Goal: Communication & Community: Share content

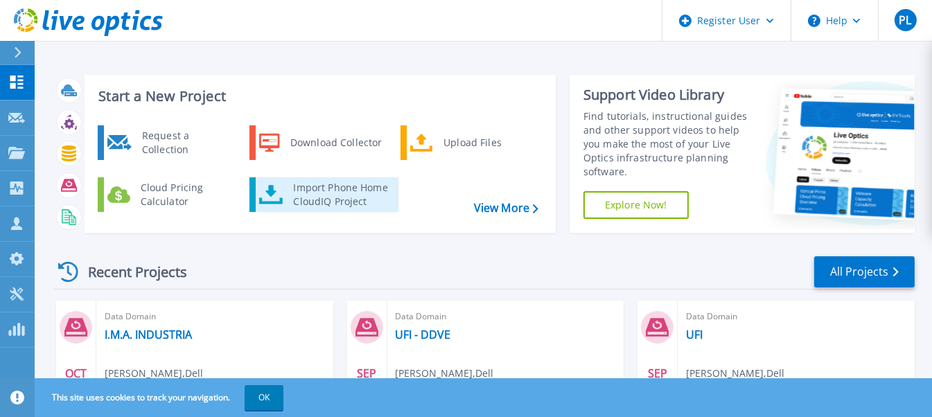
click at [336, 202] on div "Import Phone Home CloudIQ Project" at bounding box center [340, 195] width 108 height 28
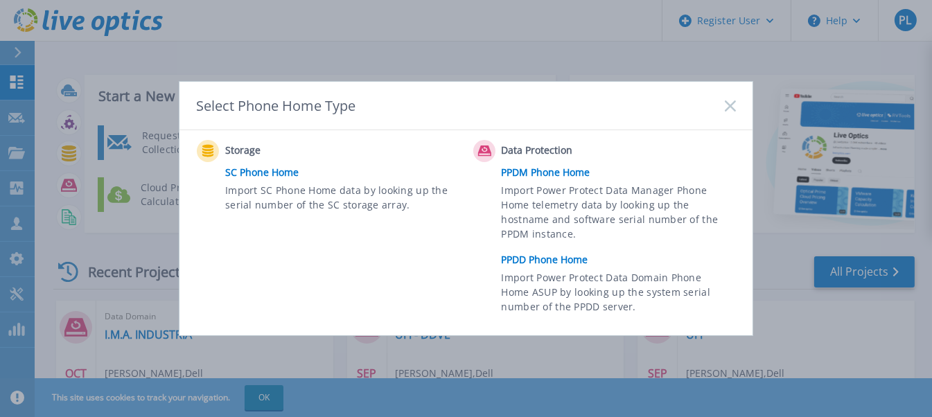
click at [530, 258] on link "PPDD Phone Home" at bounding box center [622, 259] width 241 height 21
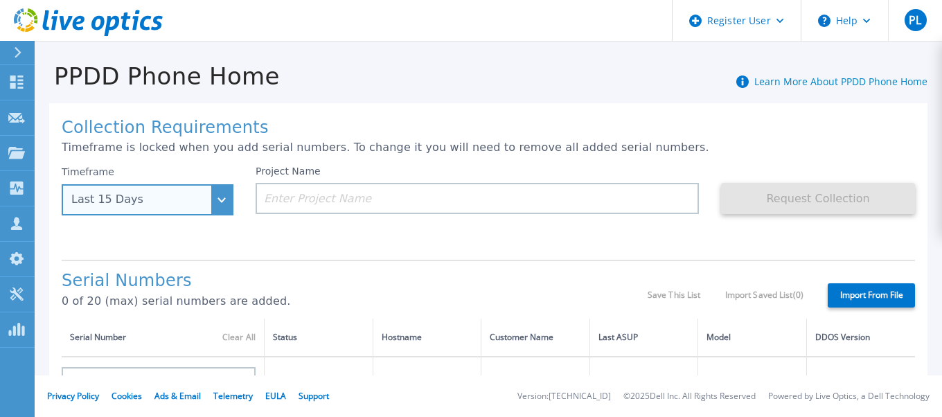
click at [224, 196] on div "Last 15 Days" at bounding box center [148, 199] width 172 height 31
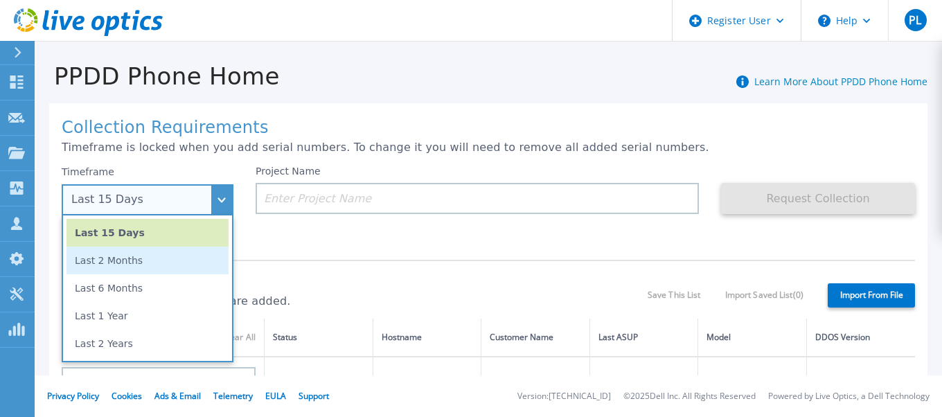
click at [169, 251] on li "Last 2 Months" at bounding box center [147, 261] width 162 height 28
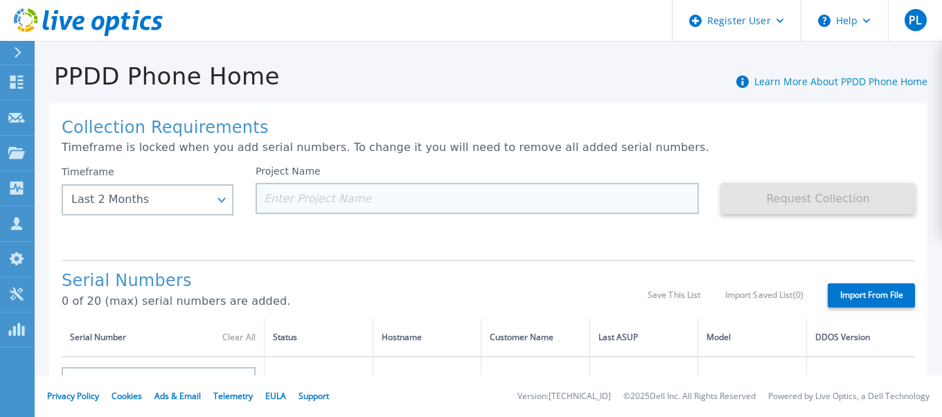
click at [391, 193] on input at bounding box center [477, 198] width 443 height 31
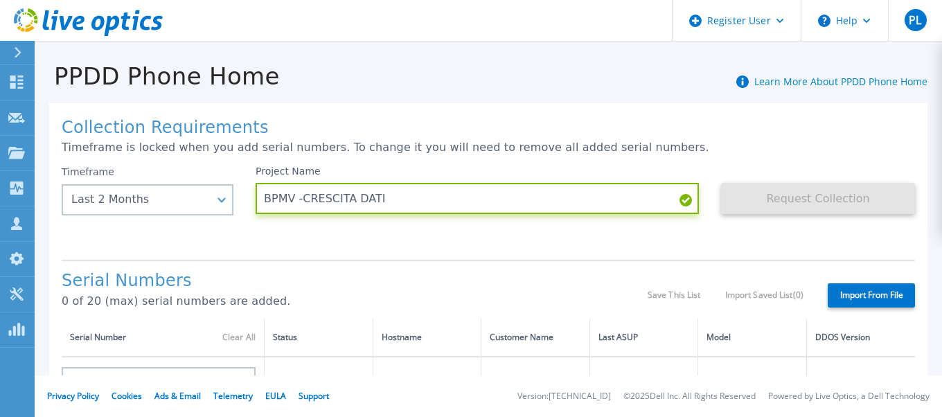
type input "BPMV -CRESCITA DATI"
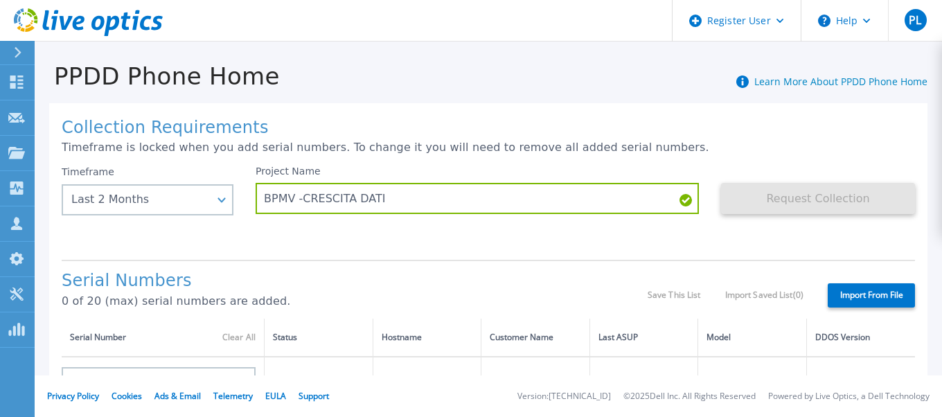
click at [332, 262] on div "Serial Numbers 0 of 20 (max) serial numbers are added. Save This List Import Sa…" at bounding box center [488, 289] width 853 height 59
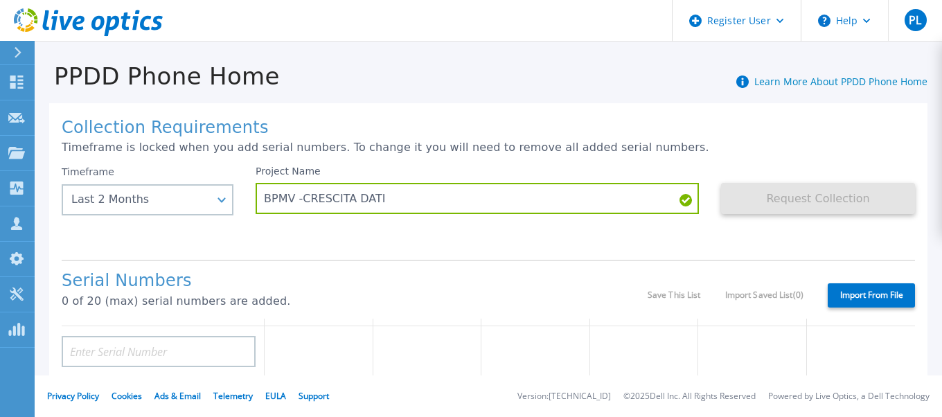
scroll to position [139, 0]
click at [174, 324] on td at bounding box center [163, 350] width 203 height 53
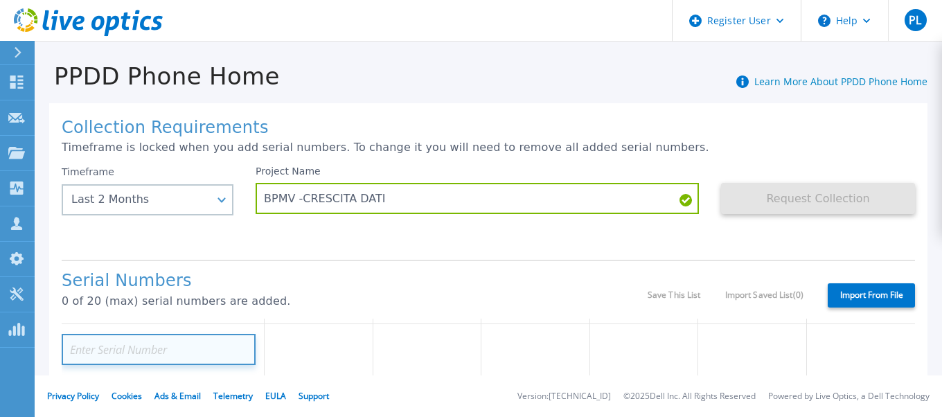
click at [146, 342] on input at bounding box center [159, 349] width 194 height 31
click at [97, 342] on input at bounding box center [159, 349] width 194 height 31
click at [136, 353] on input at bounding box center [159, 349] width 194 height 31
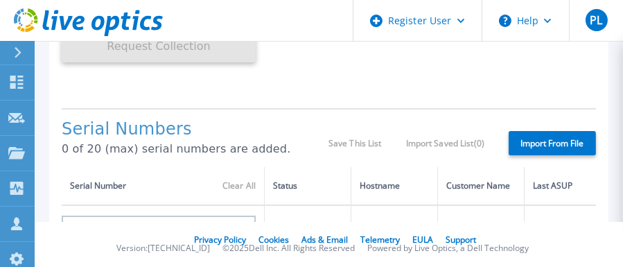
scroll to position [346, 0]
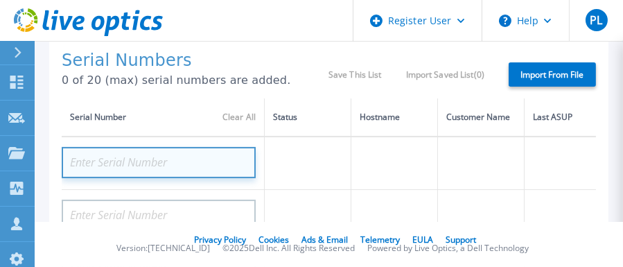
click at [89, 156] on input at bounding box center [159, 162] width 194 height 31
paste input "CRK00241804154"
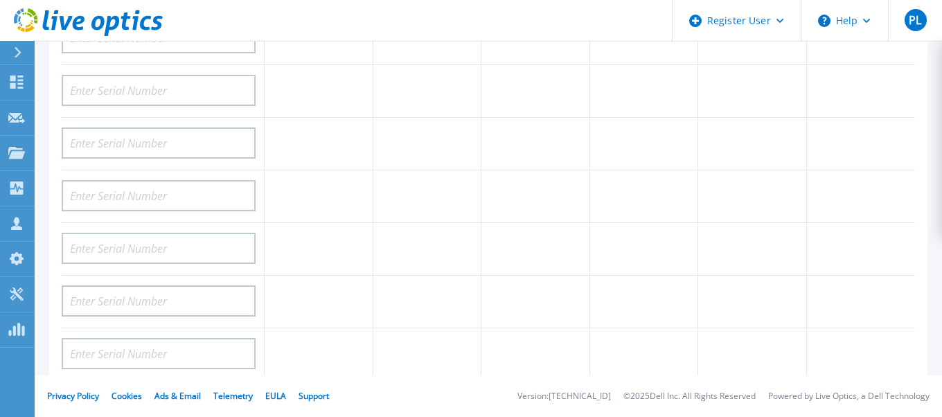
scroll to position [550, 0]
type input "CRK00241804154"
click at [231, 394] on link "Telemetry" at bounding box center [232, 396] width 39 height 12
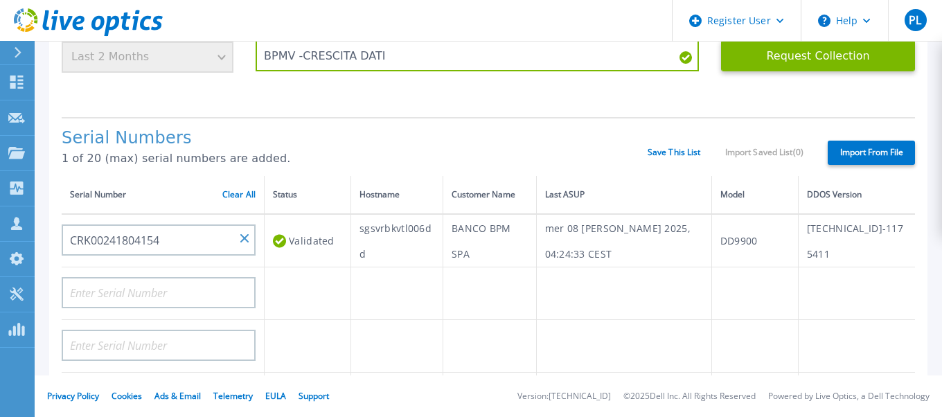
scroll to position [122, 0]
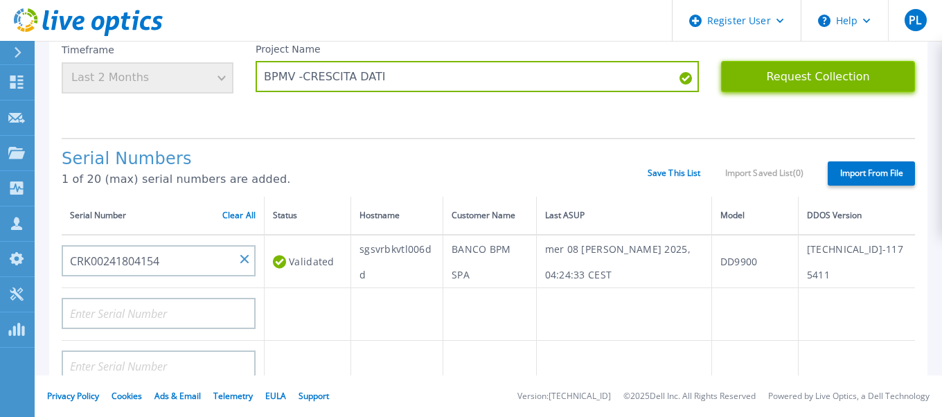
click at [812, 76] on button "Request Collection" at bounding box center [818, 76] width 194 height 31
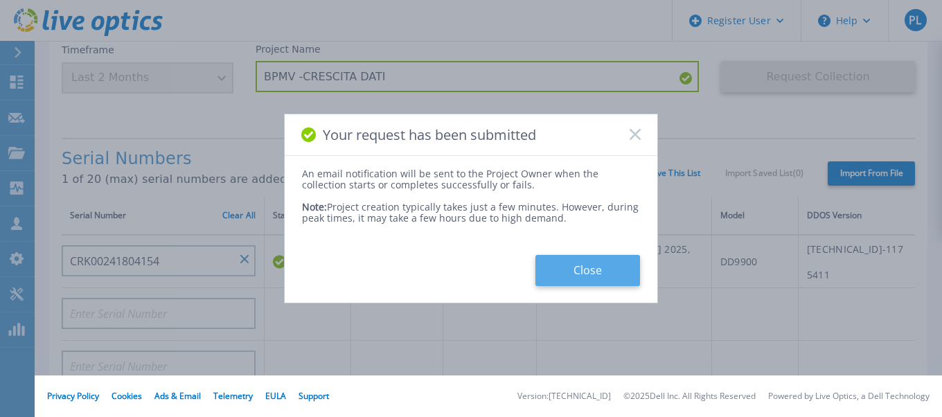
click at [601, 275] on button "Close" at bounding box center [587, 270] width 105 height 31
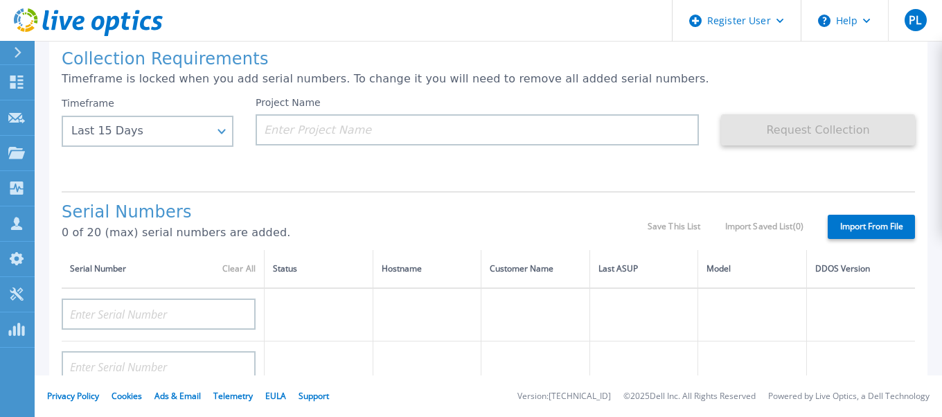
scroll to position [0, 0]
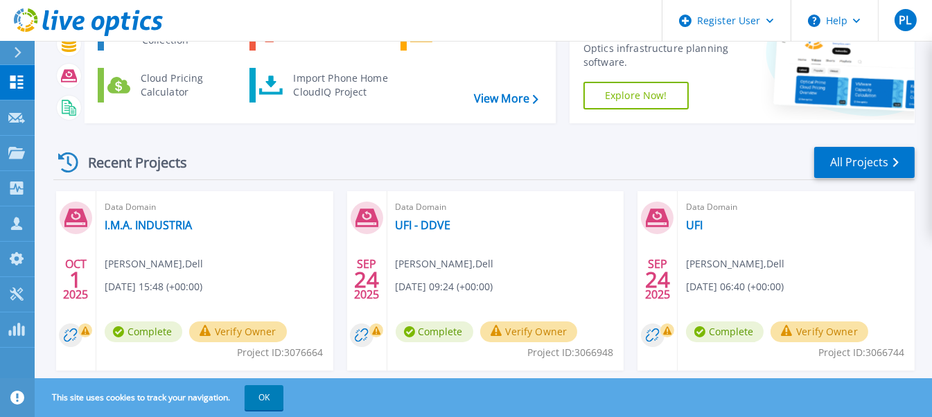
scroll to position [3, 0]
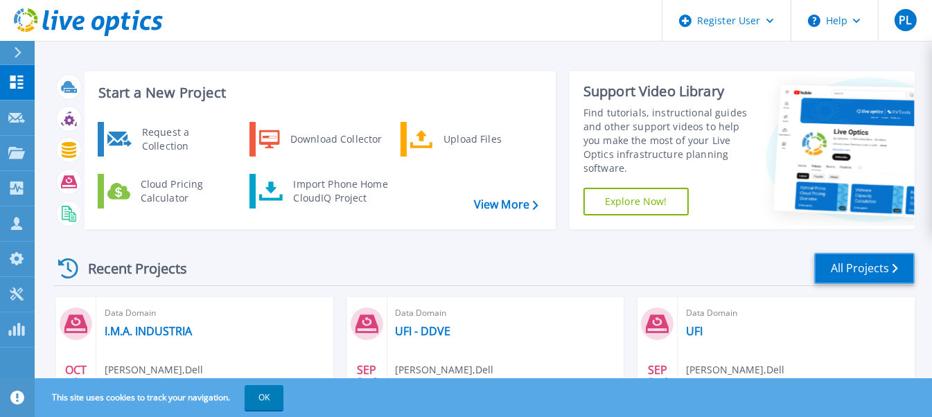
click at [855, 267] on link "All Projects" at bounding box center [864, 268] width 100 height 31
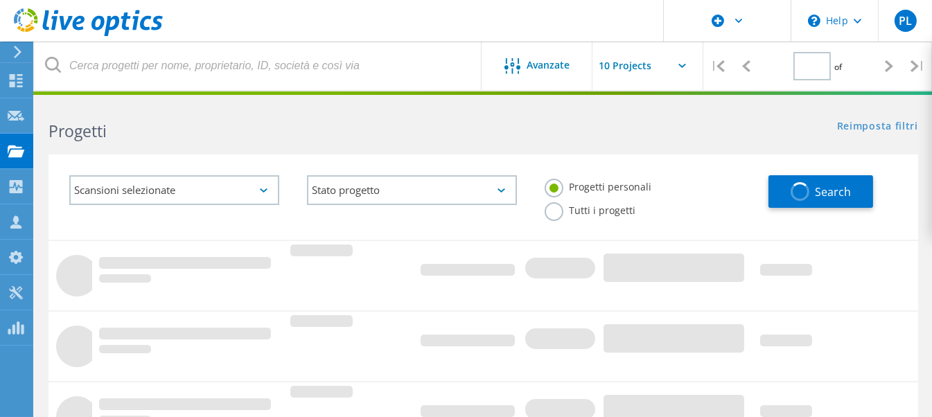
type input "1"
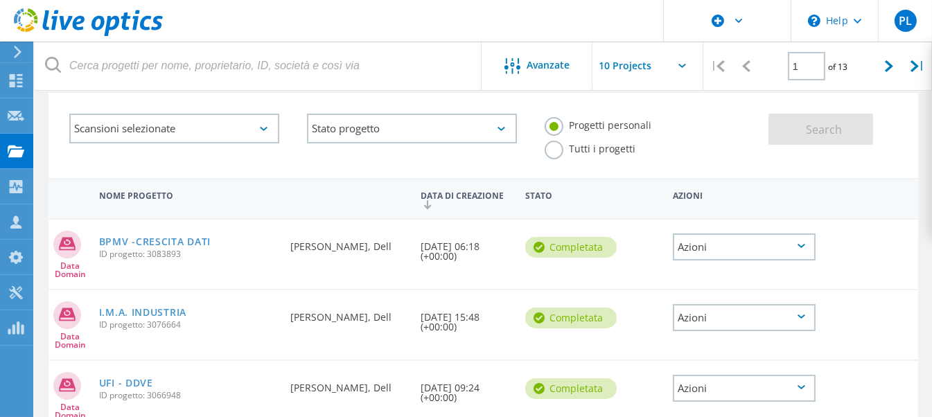
scroll to position [69, 0]
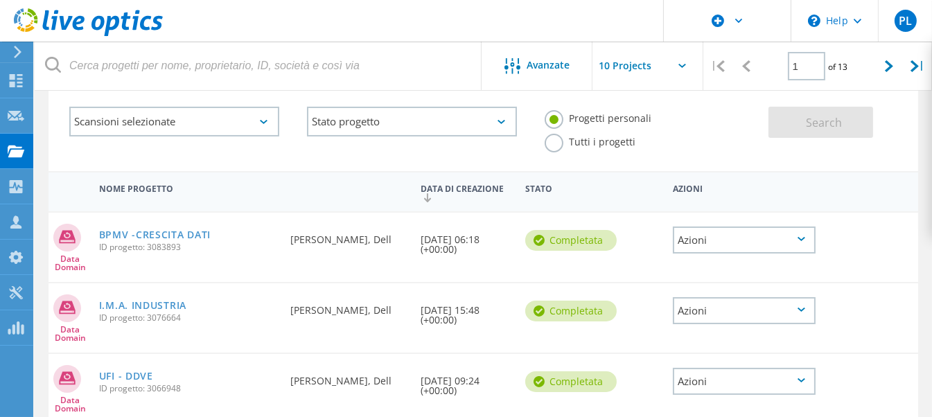
click at [799, 237] on icon at bounding box center [801, 239] width 8 height 4
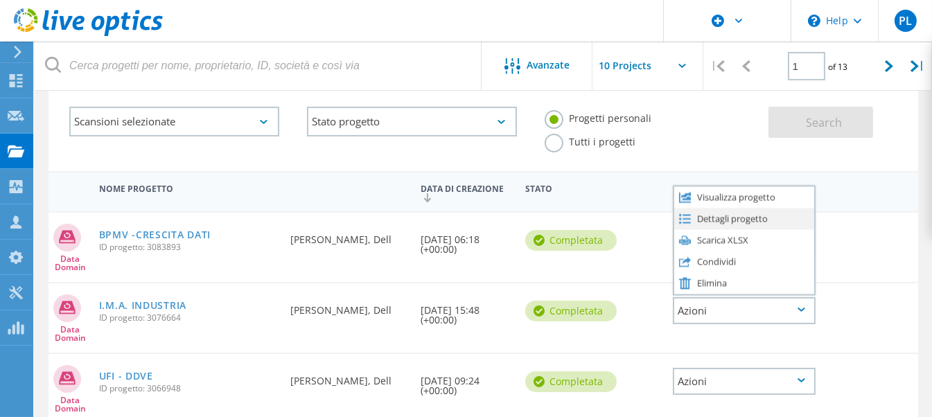
click at [730, 216] on div "Dettagli progetto" at bounding box center [744, 218] width 140 height 21
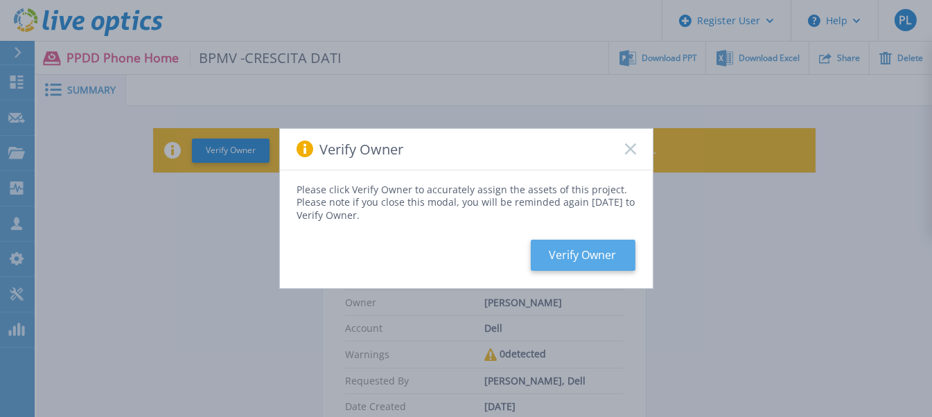
click at [608, 253] on button "Verify Owner" at bounding box center [583, 255] width 105 height 31
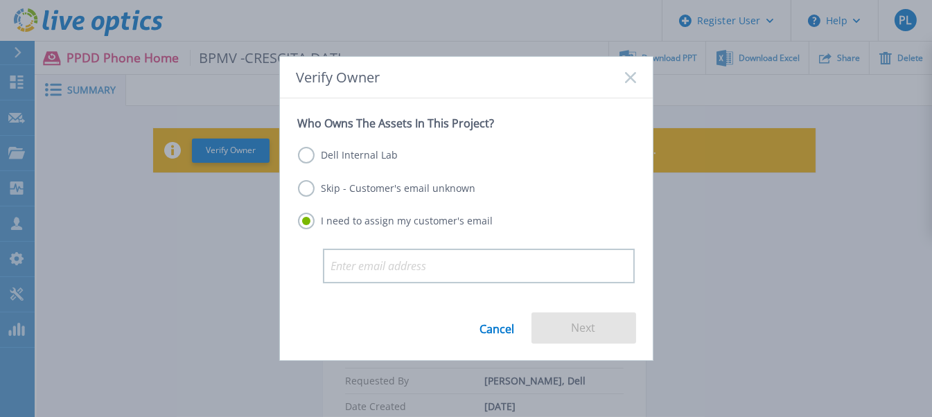
click at [504, 322] on link "Cancel" at bounding box center [497, 327] width 35 height 31
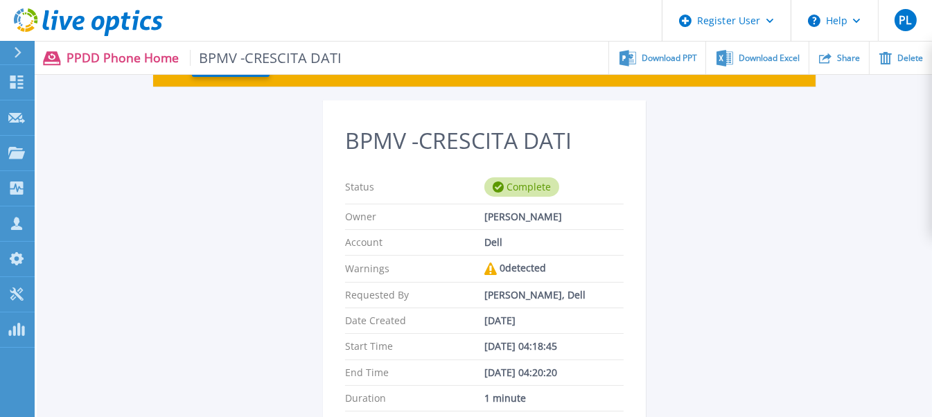
scroll to position [69, 0]
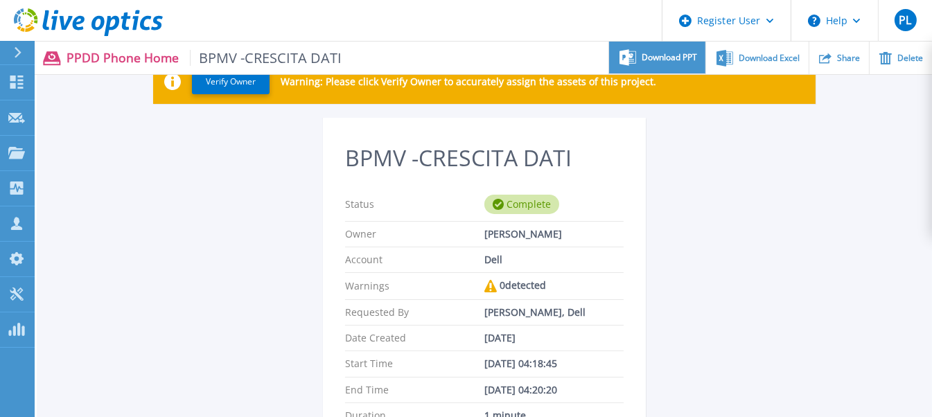
click at [656, 59] on span "Download PPT" at bounding box center [668, 57] width 55 height 8
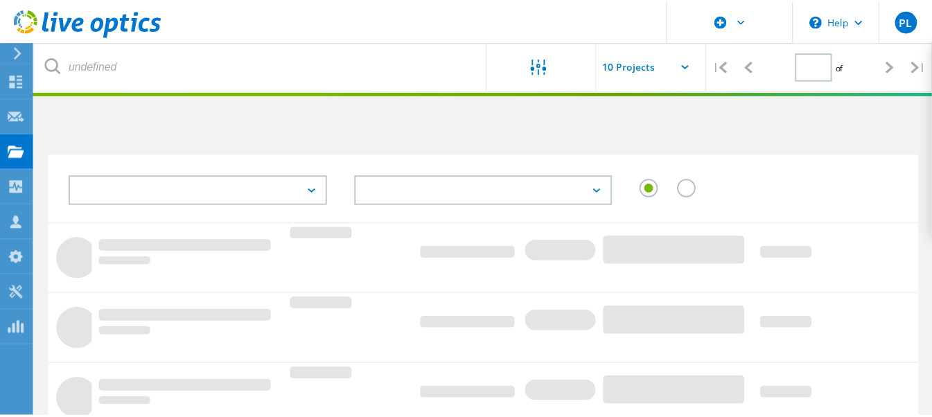
scroll to position [69, 0]
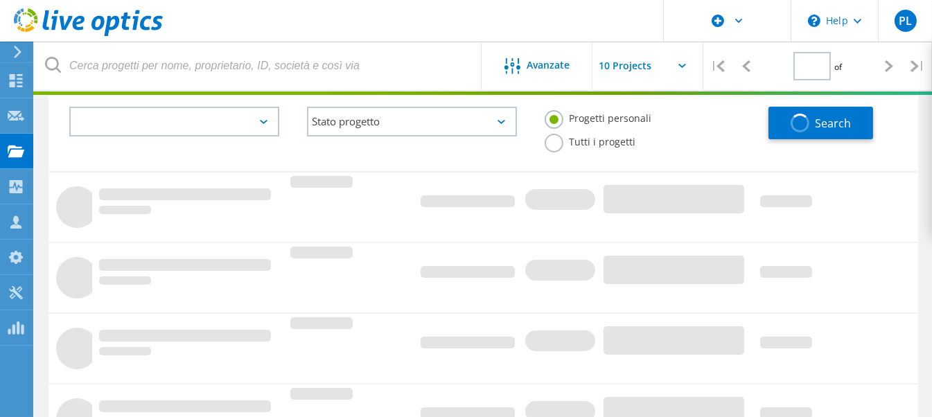
type input "1"
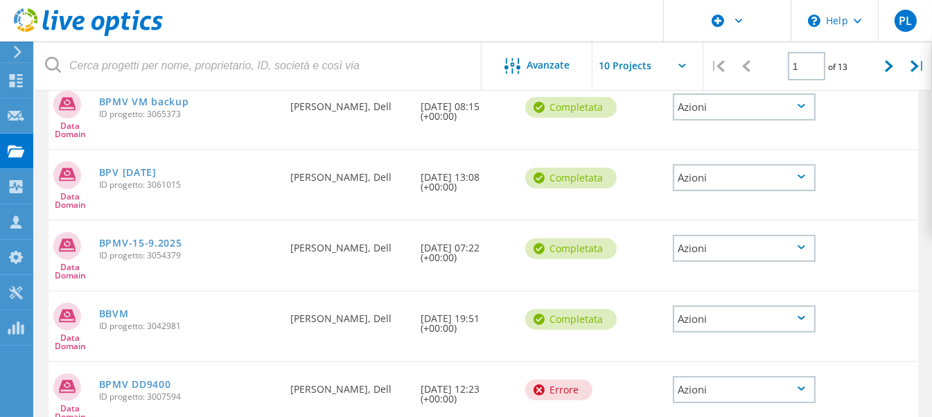
scroll to position [485, 0]
click at [802, 245] on icon at bounding box center [801, 247] width 8 height 4
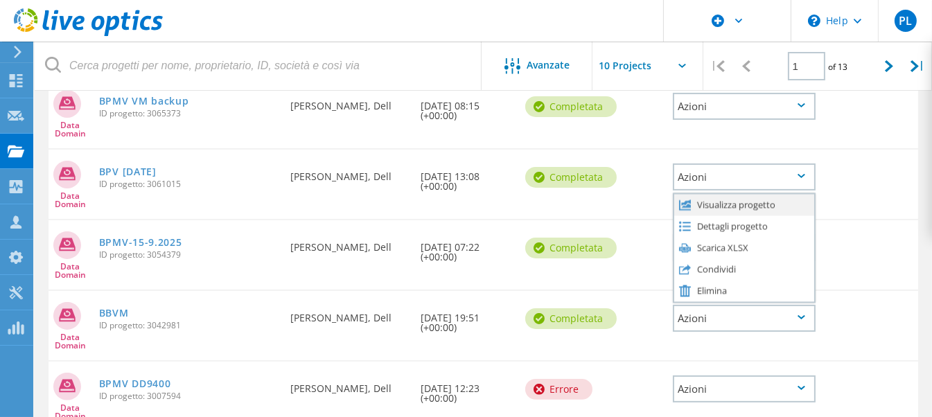
click at [729, 202] on div "Visualizza progetto" at bounding box center [744, 204] width 140 height 21
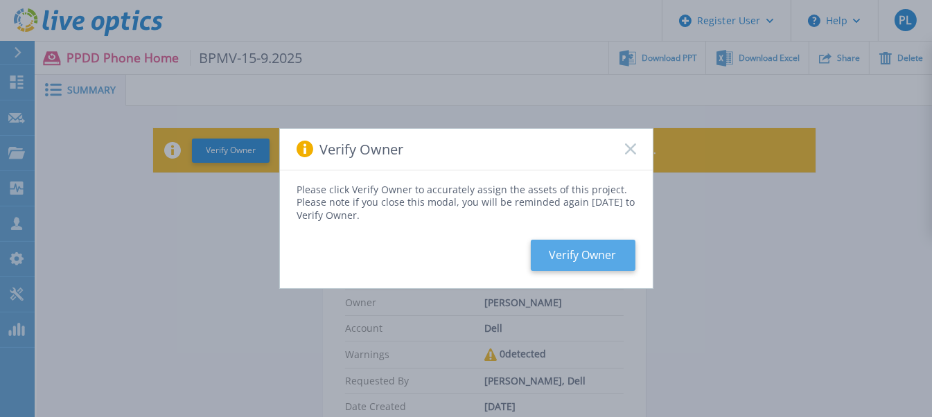
click at [589, 249] on button "Verify Owner" at bounding box center [583, 255] width 105 height 31
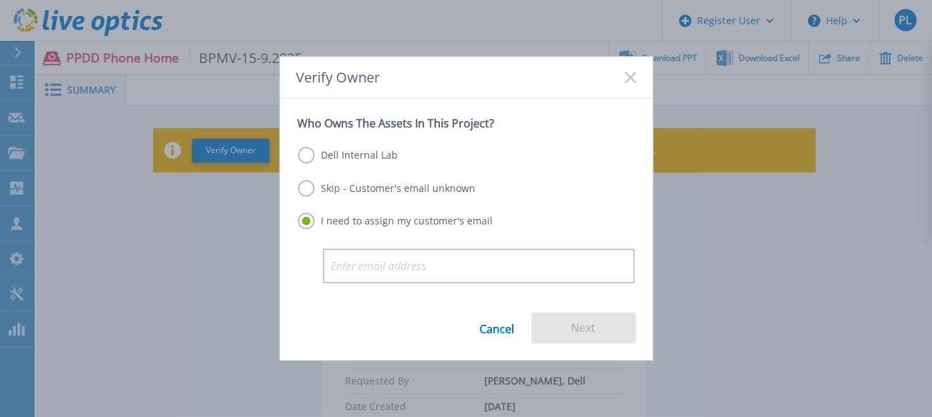
click at [496, 331] on link "Cancel" at bounding box center [497, 327] width 35 height 31
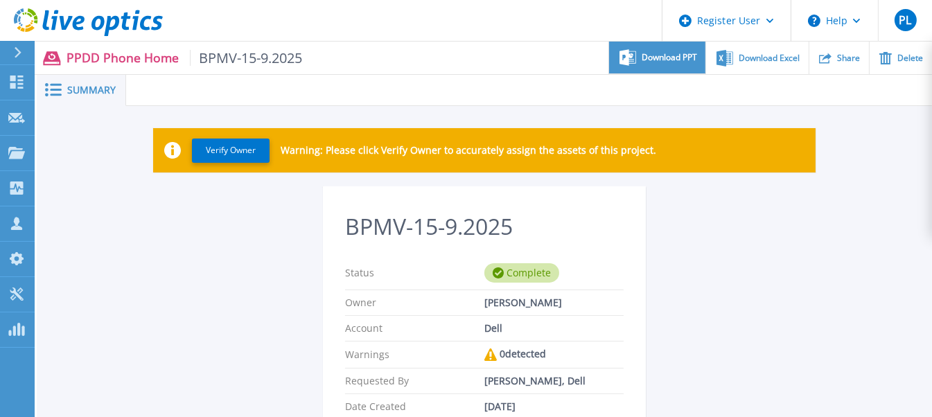
click at [669, 57] on span "Download PPT" at bounding box center [668, 57] width 55 height 8
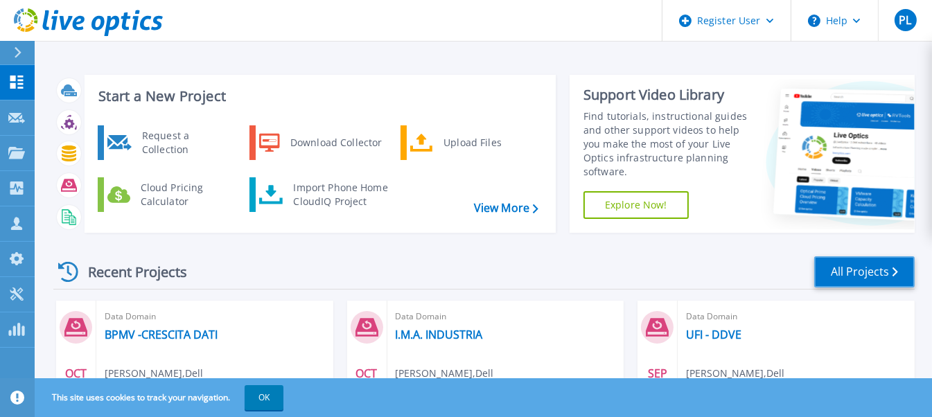
click at [846, 269] on link "All Projects" at bounding box center [864, 271] width 100 height 31
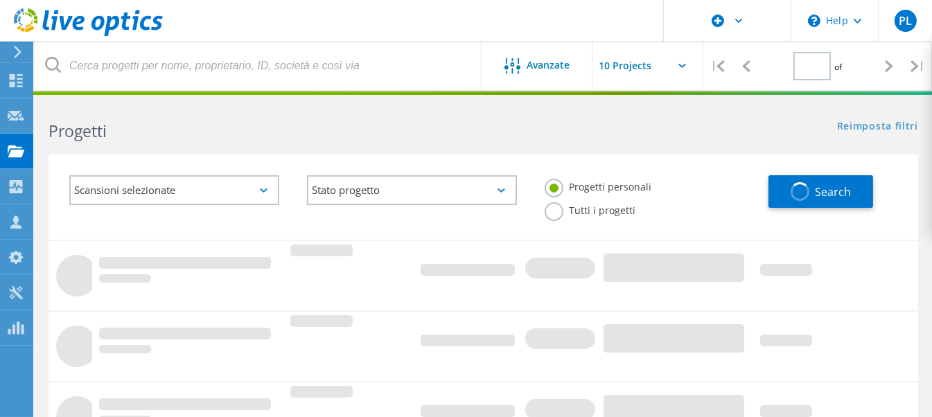
type input "1"
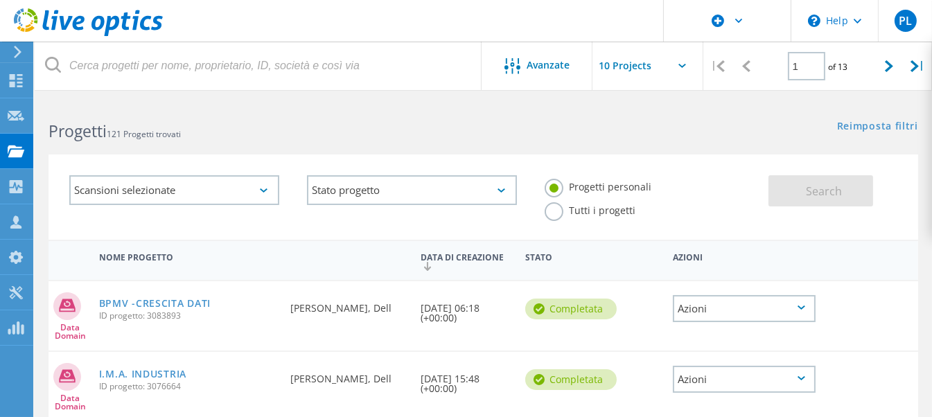
click at [790, 309] on div "Azioni" at bounding box center [744, 308] width 143 height 27
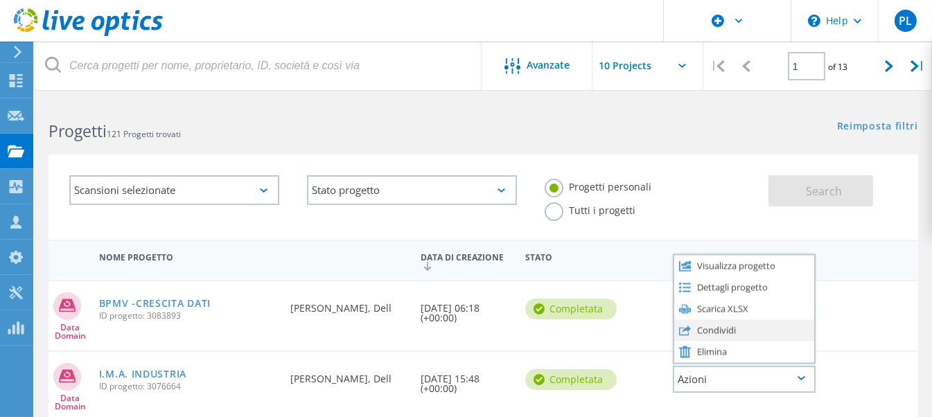
click at [716, 326] on div "Condividi" at bounding box center [744, 329] width 140 height 21
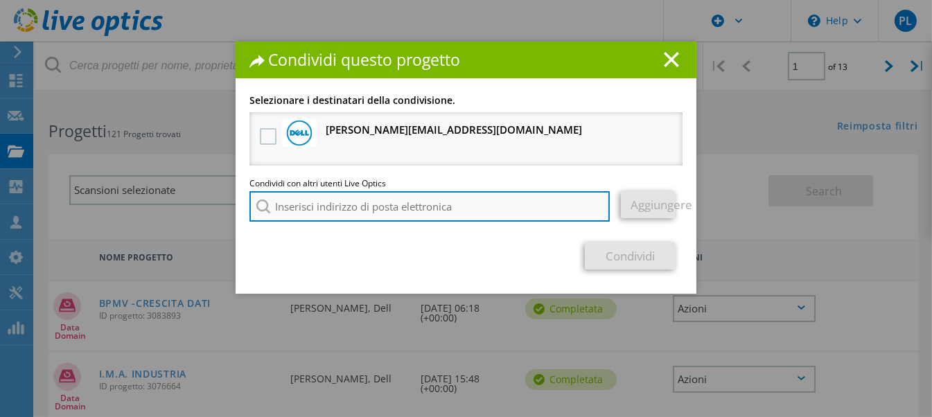
click at [339, 213] on input "search" at bounding box center [429, 206] width 360 height 30
click at [373, 204] on input "search" at bounding box center [429, 206] width 360 height 30
paste input "daniele.vaona@bancobpm.it"
type input "daniele.vaona@bancobpm.it"
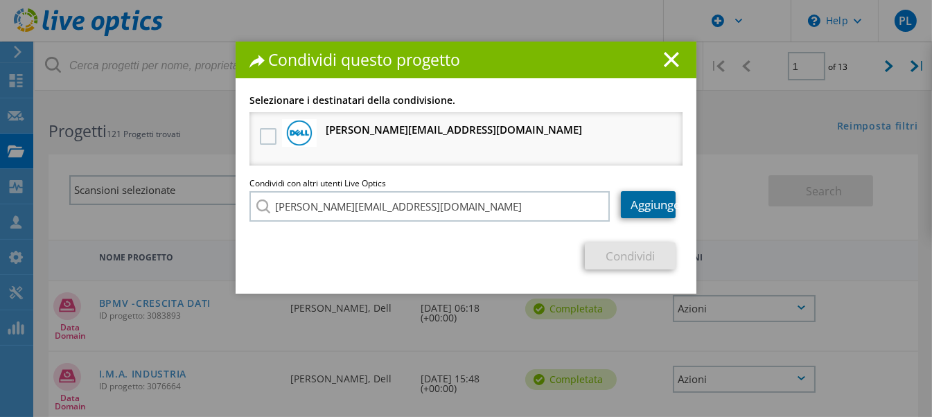
click at [657, 206] on link "Aggiungere" at bounding box center [648, 204] width 55 height 27
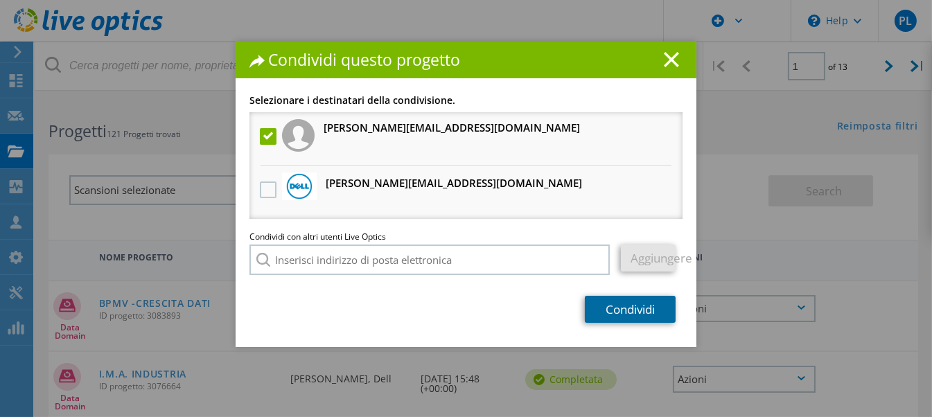
click at [619, 305] on link "Condividi" at bounding box center [630, 309] width 91 height 27
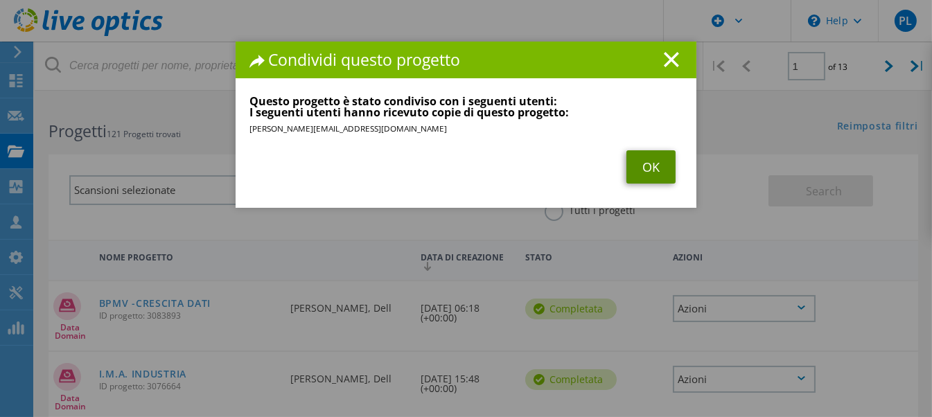
click at [659, 168] on link "OK" at bounding box center [650, 166] width 49 height 33
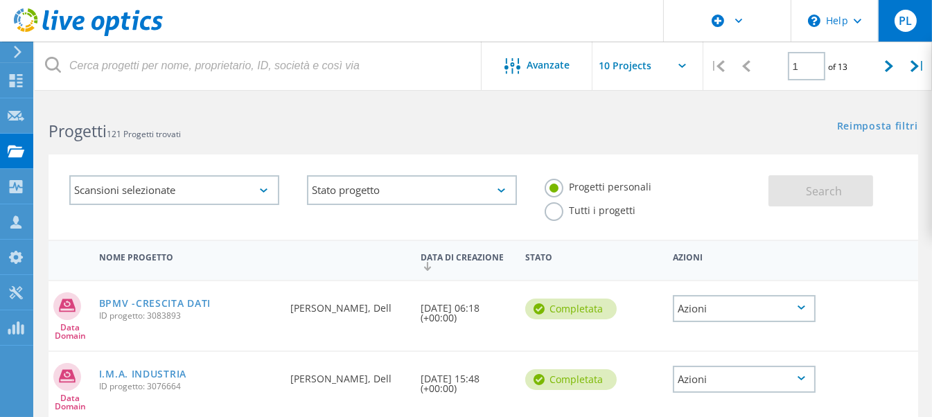
click at [910, 21] on span "PL" at bounding box center [904, 20] width 13 height 11
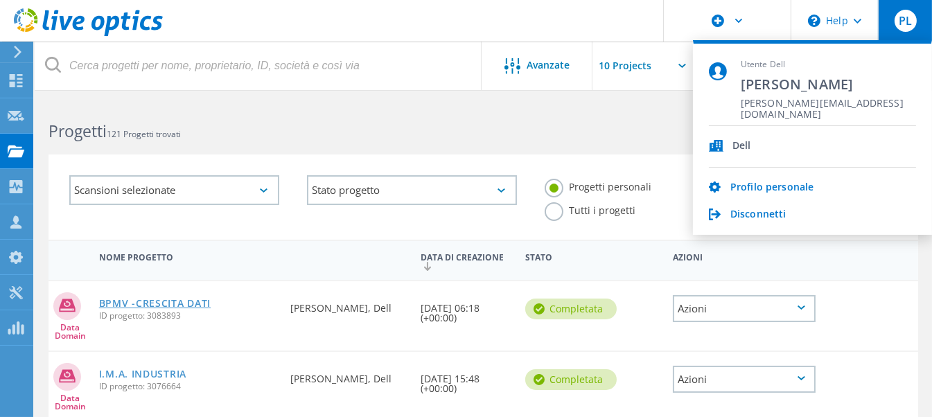
click at [149, 299] on link "BPMV -CRESCITA DATI" at bounding box center [155, 304] width 112 height 10
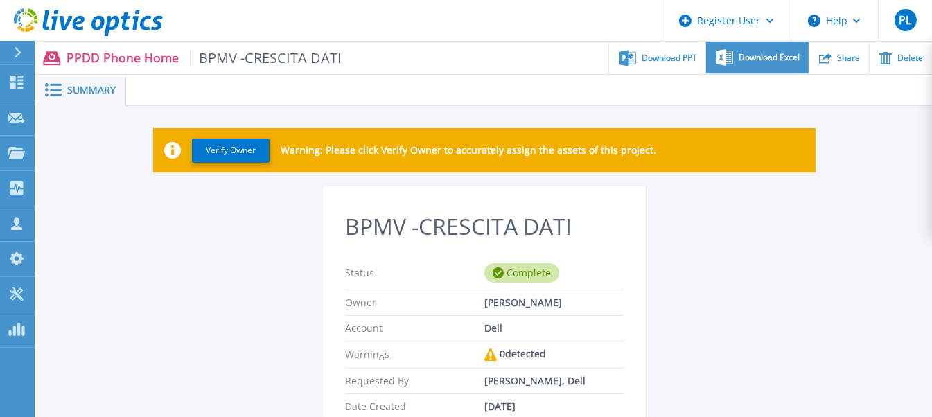
click at [786, 56] on span "Download Excel" at bounding box center [768, 57] width 61 height 8
